Goal: Task Accomplishment & Management: Complete application form

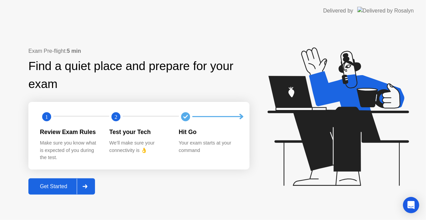
click at [69, 187] on div "Get Started" at bounding box center [53, 186] width 46 height 6
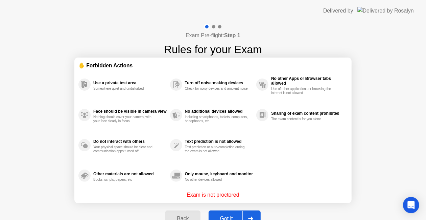
click at [221, 216] on div "Got it" at bounding box center [227, 219] width 32 height 6
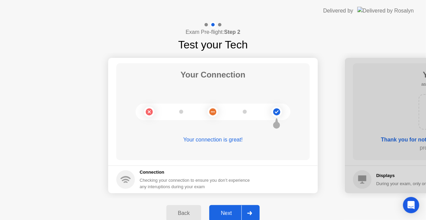
click at [240, 214] on div "Next" at bounding box center [226, 213] width 30 height 6
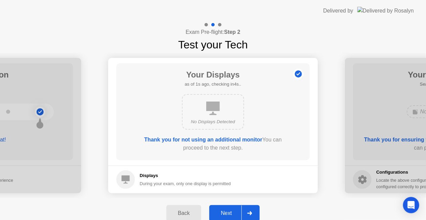
click at [240, 214] on div "Next" at bounding box center [226, 213] width 30 height 6
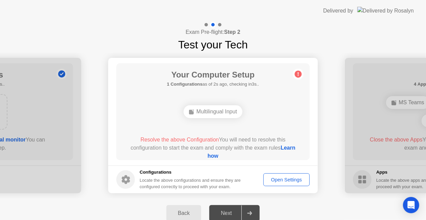
click at [204, 143] on div "Resolve the above Configuration You will need to resolve this configuration to …" at bounding box center [213, 148] width 174 height 24
drag, startPoint x: 204, startPoint y: 141, endPoint x: 277, endPoint y: 168, distance: 78.1
click at [209, 142] on span "Resolve the above Configuration" at bounding box center [179, 140] width 78 height 6
click at [279, 181] on div "Open Settings" at bounding box center [287, 179] width 42 height 5
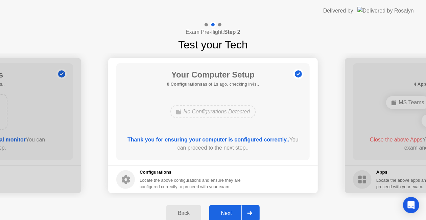
click at [246, 216] on div at bounding box center [250, 213] width 16 height 16
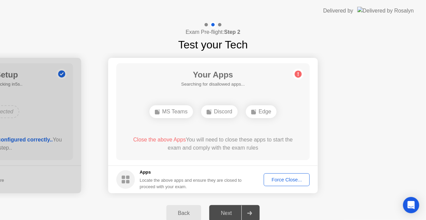
click at [274, 182] on div "Force Close..." at bounding box center [286, 179] width 41 height 5
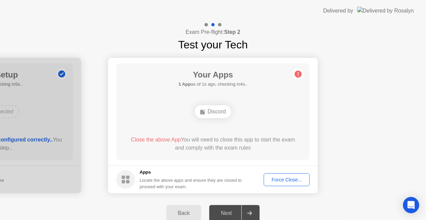
click at [212, 114] on div "Discord" at bounding box center [213, 111] width 37 height 13
click at [284, 179] on div "Force Close..." at bounding box center [286, 179] width 41 height 5
click at [163, 146] on div "Close the above App You will need to close this app to start the exam and compl…" at bounding box center [213, 144] width 174 height 16
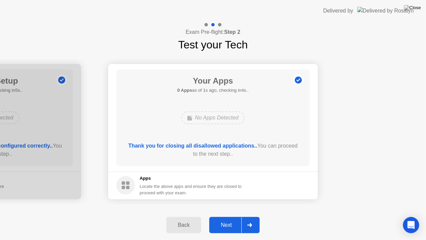
click at [244, 220] on div at bounding box center [250, 225] width 16 height 16
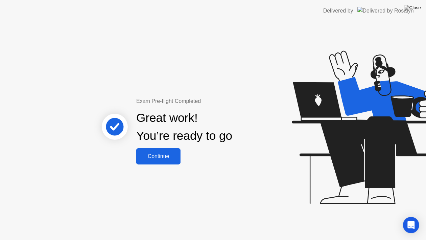
click at [167, 159] on div "Continue" at bounding box center [158, 156] width 40 height 6
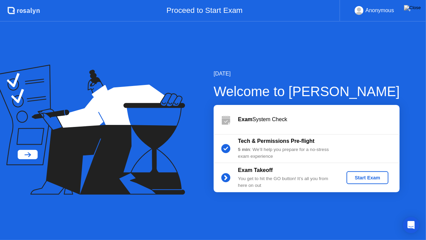
click at [361, 182] on button "Start Exam" at bounding box center [368, 177] width 42 height 13
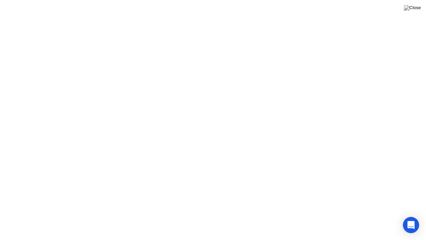
click div "Exam Rules"
click at [257, 220] on button "Exam Rules" at bounding box center [243, 229] width 36 height 6
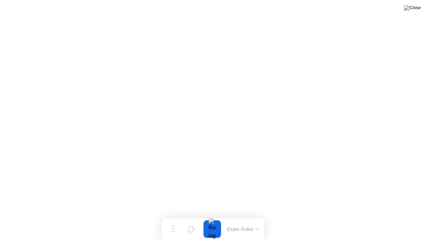
click at [253, 220] on button "Exam Rules" at bounding box center [243, 229] width 36 height 6
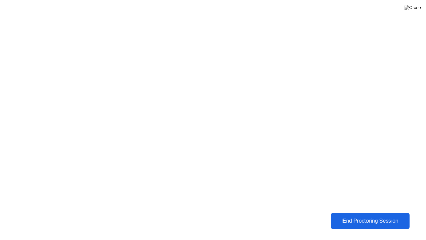
click at [367, 220] on button "End Proctoring Session" at bounding box center [370, 221] width 79 height 16
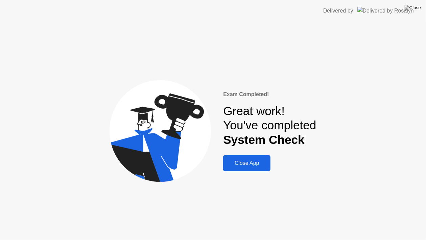
click at [251, 167] on button "Close App" at bounding box center [246, 163] width 47 height 16
